Goal: Task Accomplishment & Management: Use online tool/utility

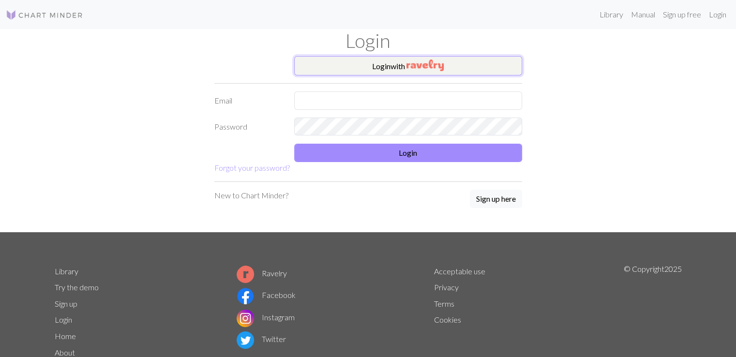
click at [428, 66] on img "button" at bounding box center [424, 65] width 37 height 12
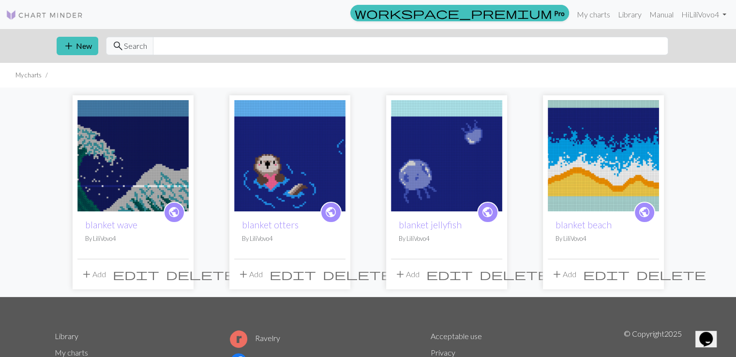
click at [169, 156] on img at bounding box center [132, 155] width 111 height 111
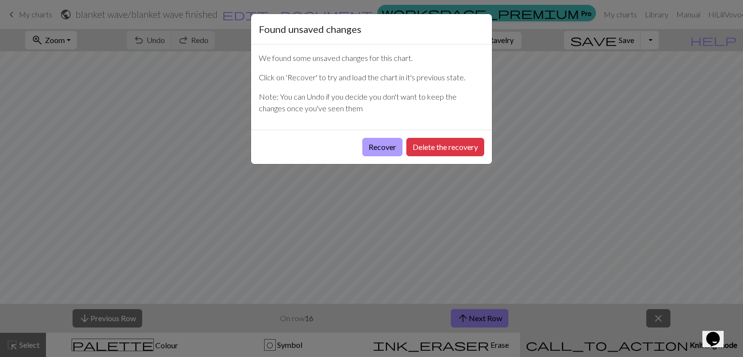
click at [370, 141] on button "Recover" at bounding box center [382, 147] width 40 height 18
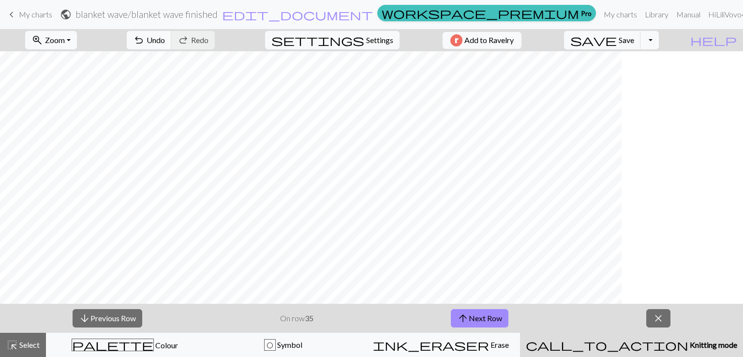
scroll to position [242, 542]
click at [466, 321] on span "arrow_upward" at bounding box center [463, 318] width 12 height 14
